Goal: Find contact information: Find contact information

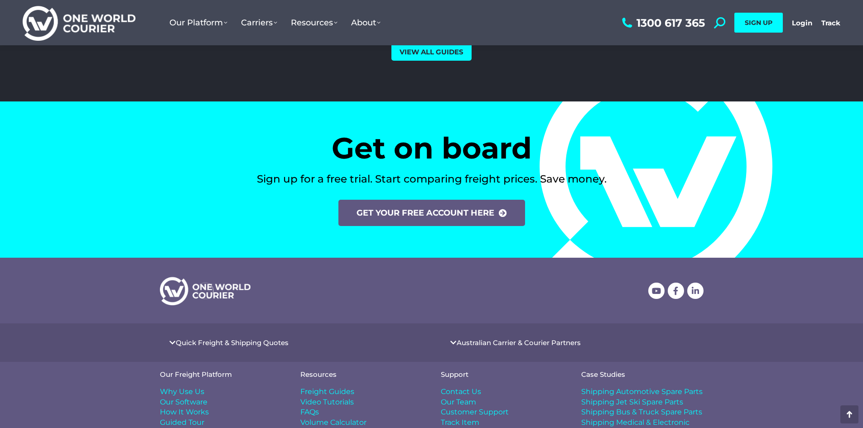
scroll to position [3739, 0]
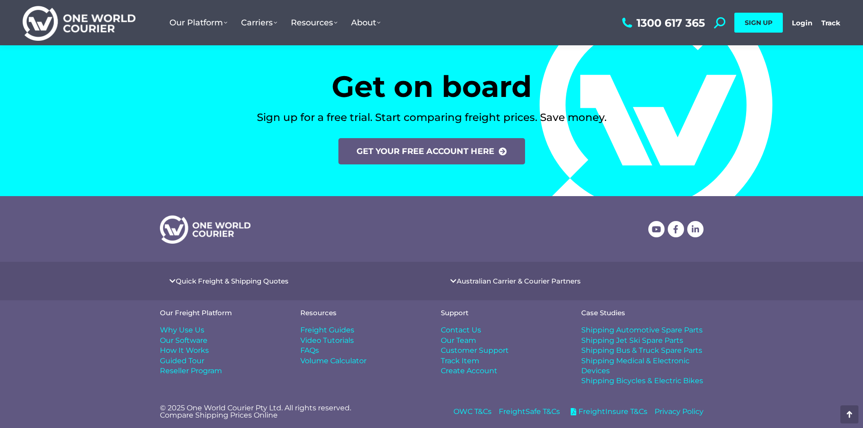
click at [464, 328] on span "Contact Us" at bounding box center [461, 330] width 40 height 10
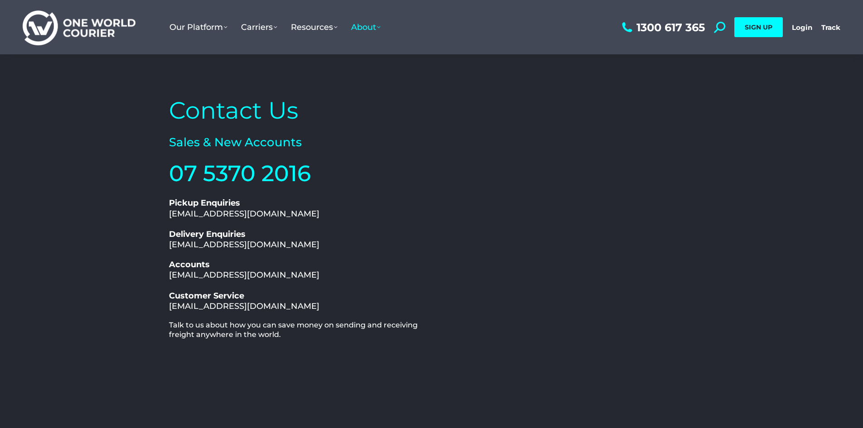
drag, startPoint x: 165, startPoint y: 304, endPoint x: 308, endPoint y: 307, distance: 143.2
click at [308, 307] on div "Contact Us Sales & New Accounts 07 5370 2016 1300 617 365 Pickup Enquiries [EMA…" at bounding box center [297, 278] width 267 height 374
copy link "[EMAIL_ADDRESS][DOMAIN_NAME]"
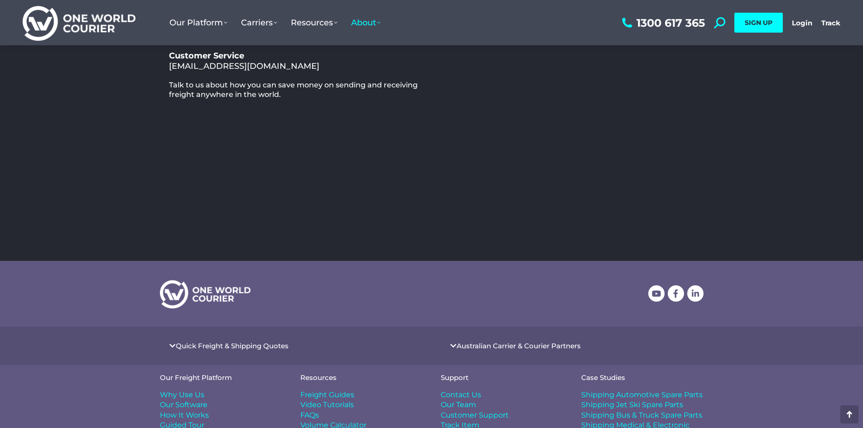
scroll to position [304, 0]
